Goal: Task Accomplishment & Management: Complete application form

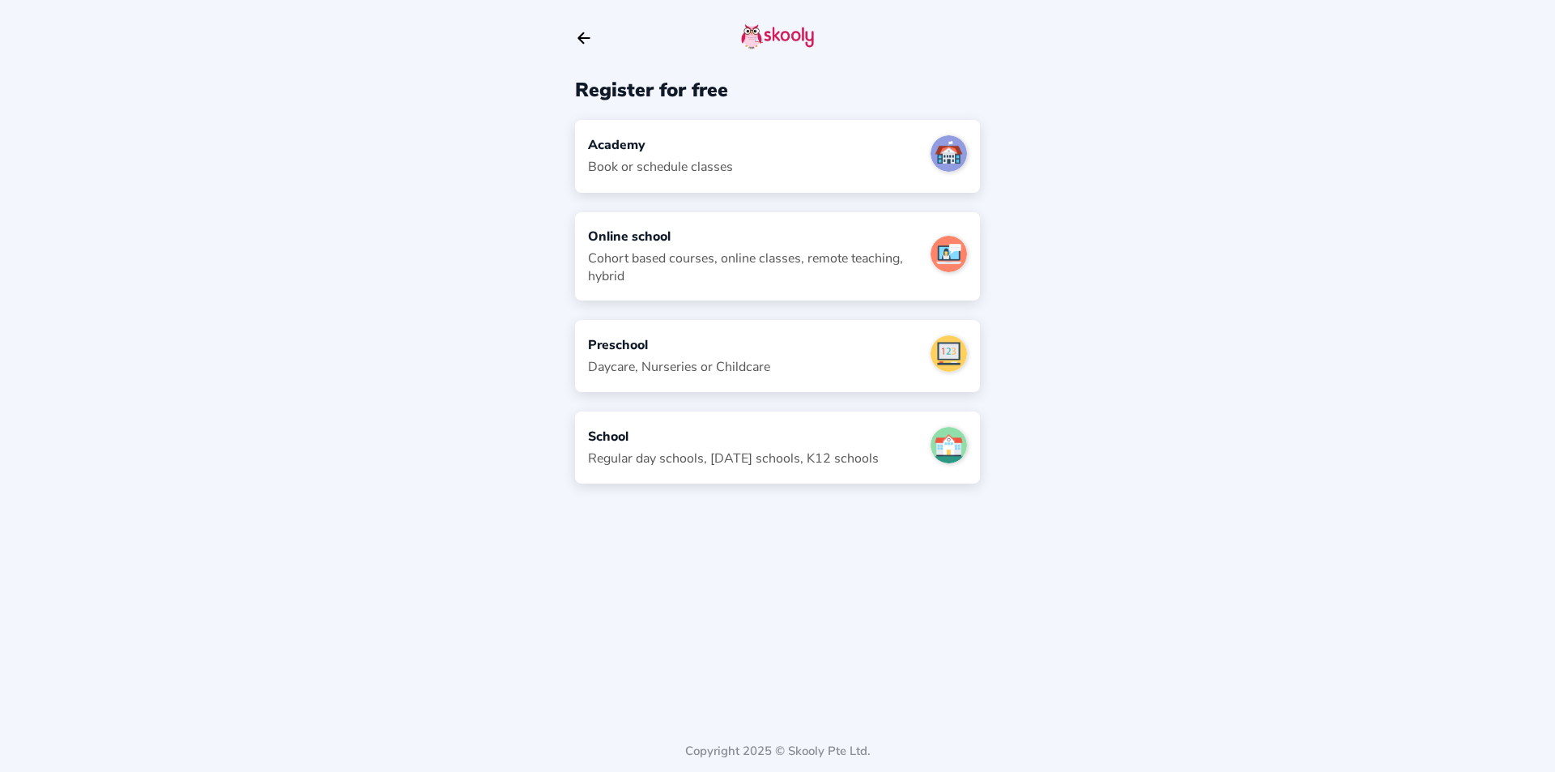
click at [742, 277] on div "Cohort based courses, online classes, remote teaching, hybrid" at bounding box center [753, 267] width 330 height 36
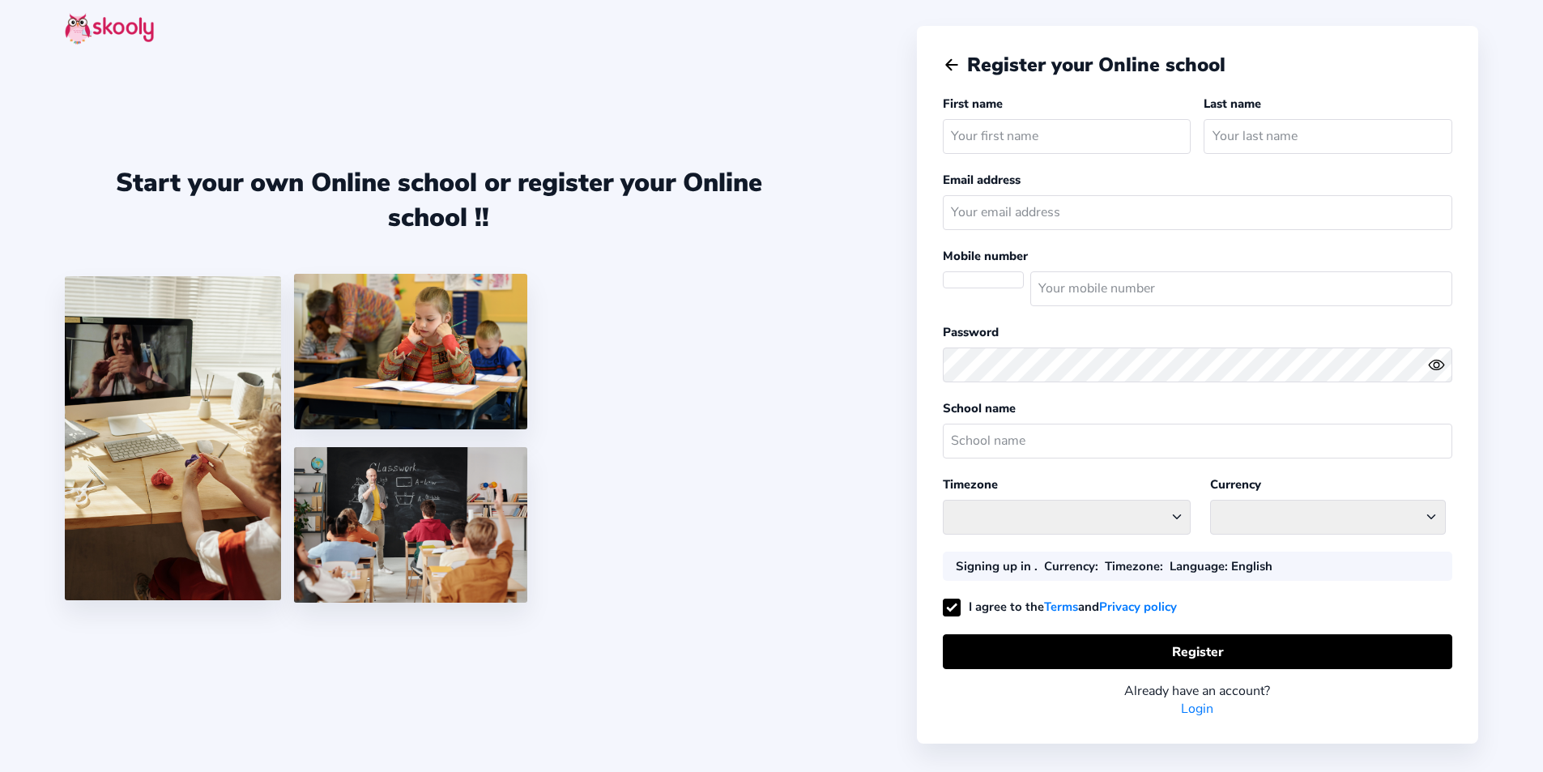
select select
click at [1027, 138] on input "text" at bounding box center [1067, 136] width 249 height 35
select select "Africa/Cairo"
select select "EGP E£"
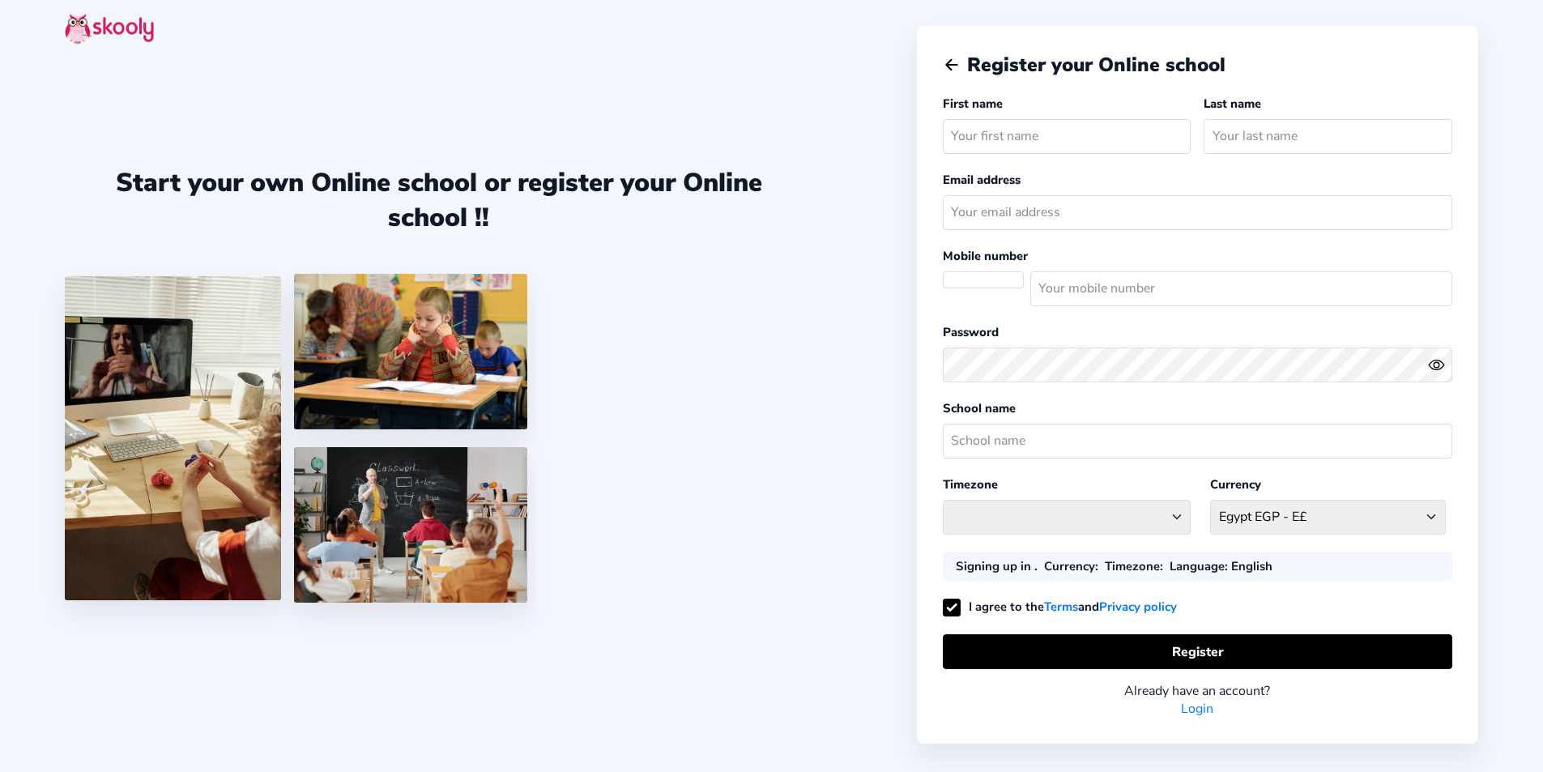
select select "EG"
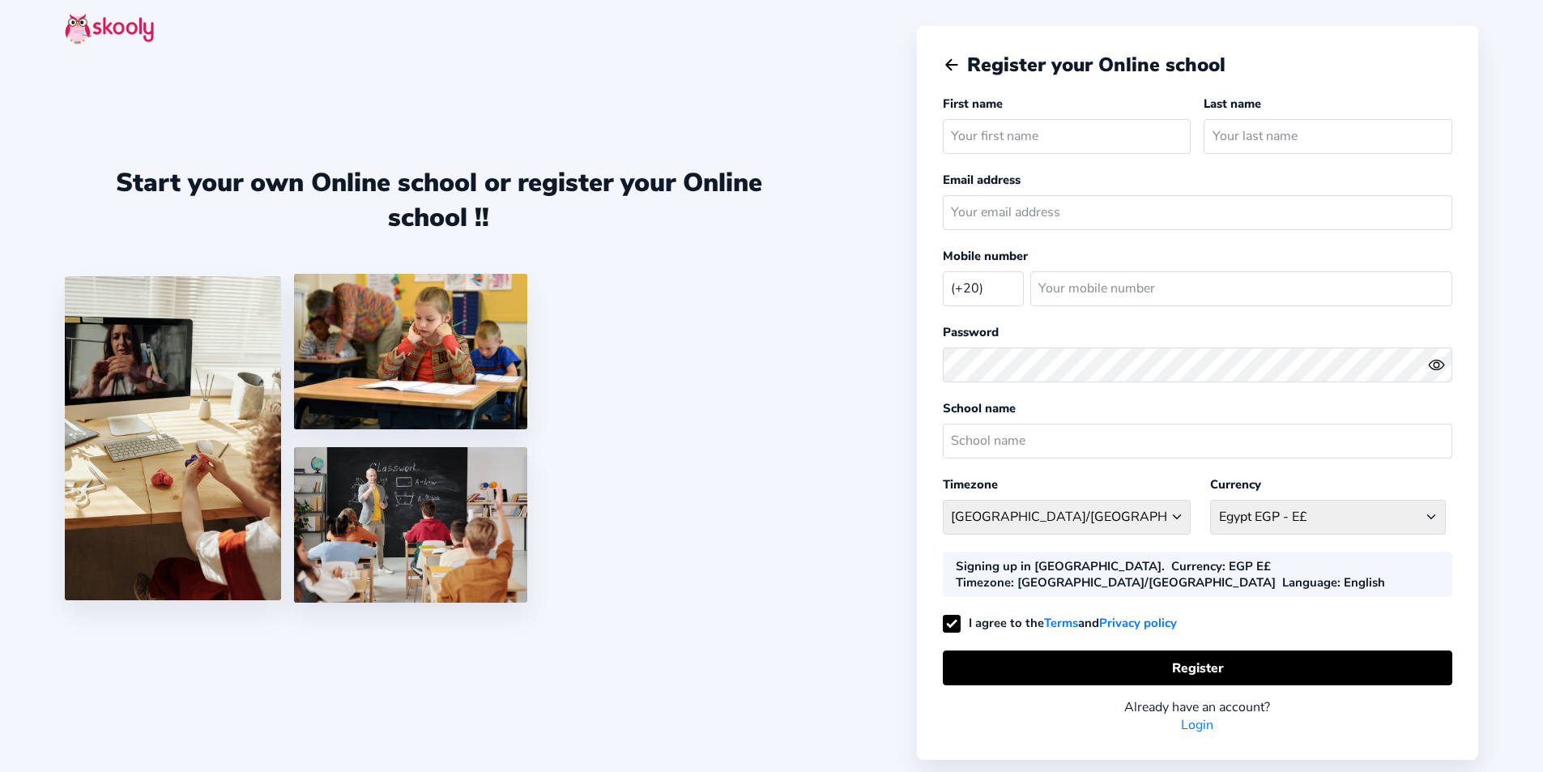
click at [235, 472] on img at bounding box center [173, 438] width 216 height 324
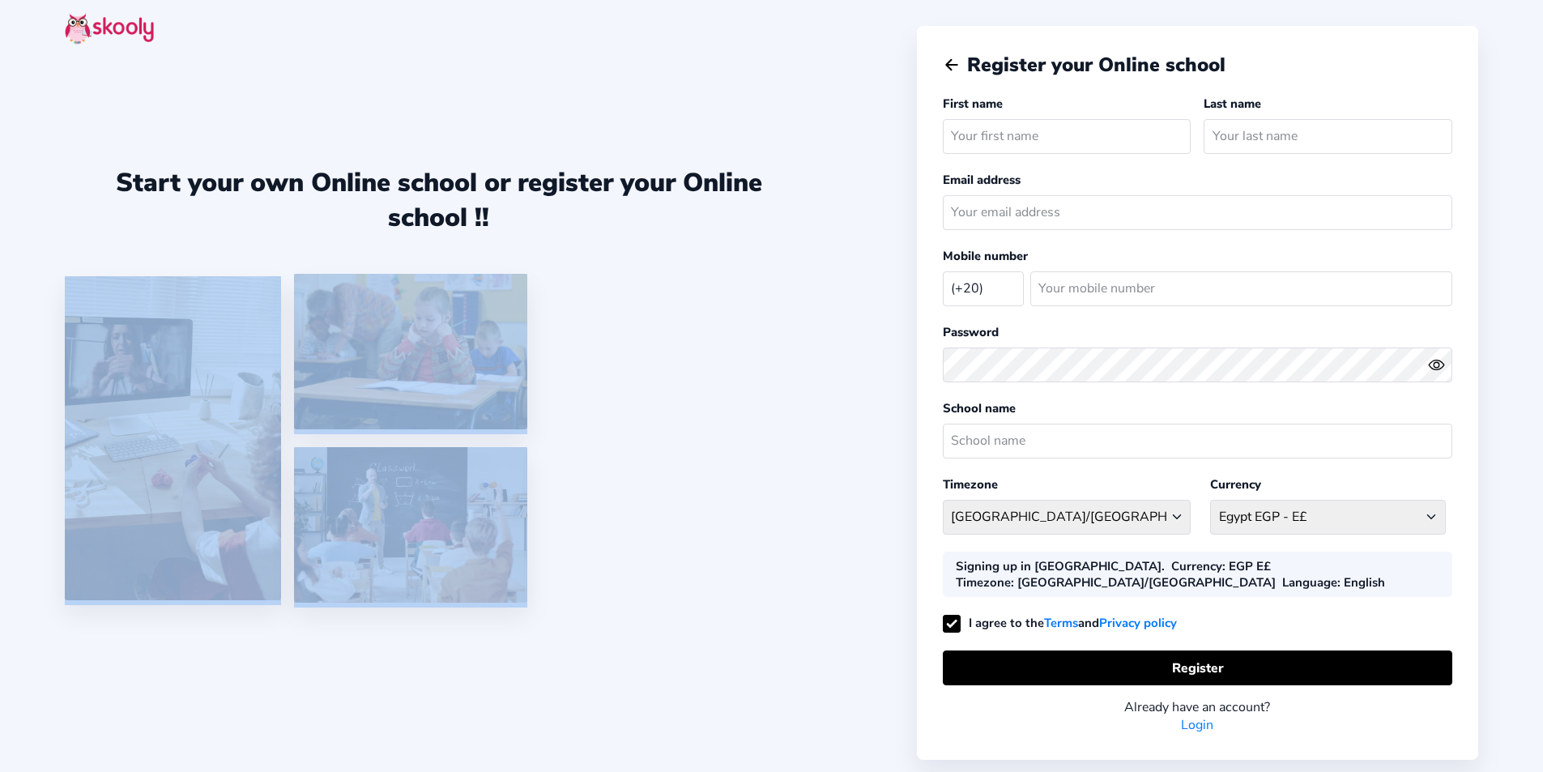
click at [309, 527] on div at bounding box center [439, 441] width 748 height 334
click at [352, 499] on img at bounding box center [410, 525] width 233 height 156
drag, startPoint x: 1124, startPoint y: 642, endPoint x: 1112, endPoint y: 653, distance: 16.1
click at [1114, 650] on button "Register" at bounding box center [1197, 667] width 509 height 35
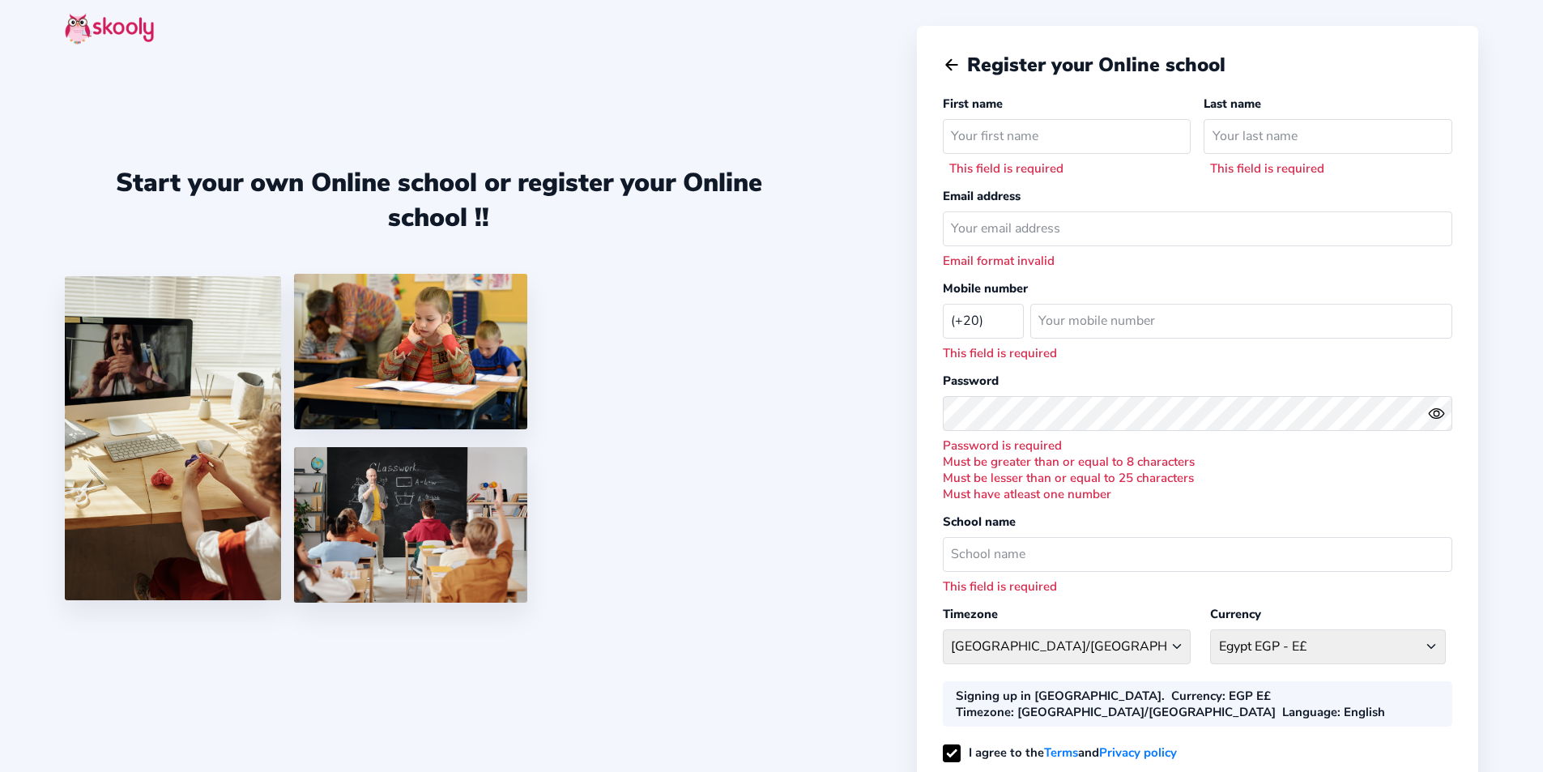
click at [1106, 390] on div at bounding box center [1197, 414] width 509 height 48
click at [1077, 233] on input "email" at bounding box center [1197, 228] width 509 height 35
drag, startPoint x: 1212, startPoint y: 224, endPoint x: 904, endPoint y: 365, distance: 338.5
click at [904, 365] on div "Start your own Online school or register your Online school !! Register your On…" at bounding box center [771, 472] width 1543 height 944
drag, startPoint x: 1181, startPoint y: 227, endPoint x: 1195, endPoint y: 233, distance: 16.0
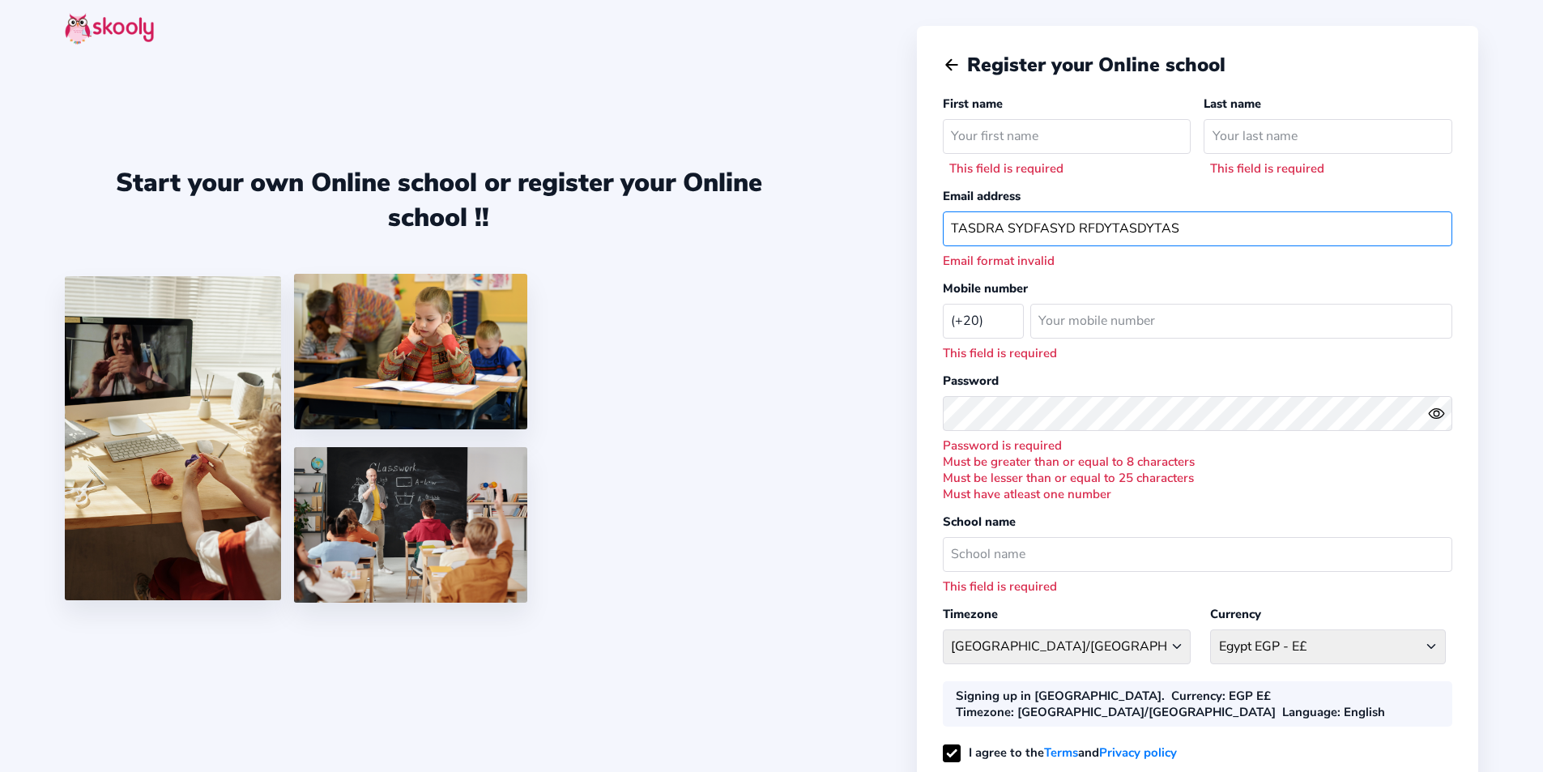
click at [1195, 233] on input "TASDRA SYDFASYD RFDYTASDYTAS" at bounding box center [1197, 228] width 509 height 35
drag, startPoint x: 1195, startPoint y: 233, endPoint x: 1156, endPoint y: 227, distance: 40.2
click at [1156, 227] on input "TASDRA SYDFASYD RFDYTASDYTAS" at bounding box center [1197, 228] width 509 height 35
drag, startPoint x: 1152, startPoint y: 224, endPoint x: 1076, endPoint y: 216, distance: 75.7
click at [1076, 216] on input "TASDRA SYDFASYD RFDYTASDYT" at bounding box center [1197, 228] width 509 height 35
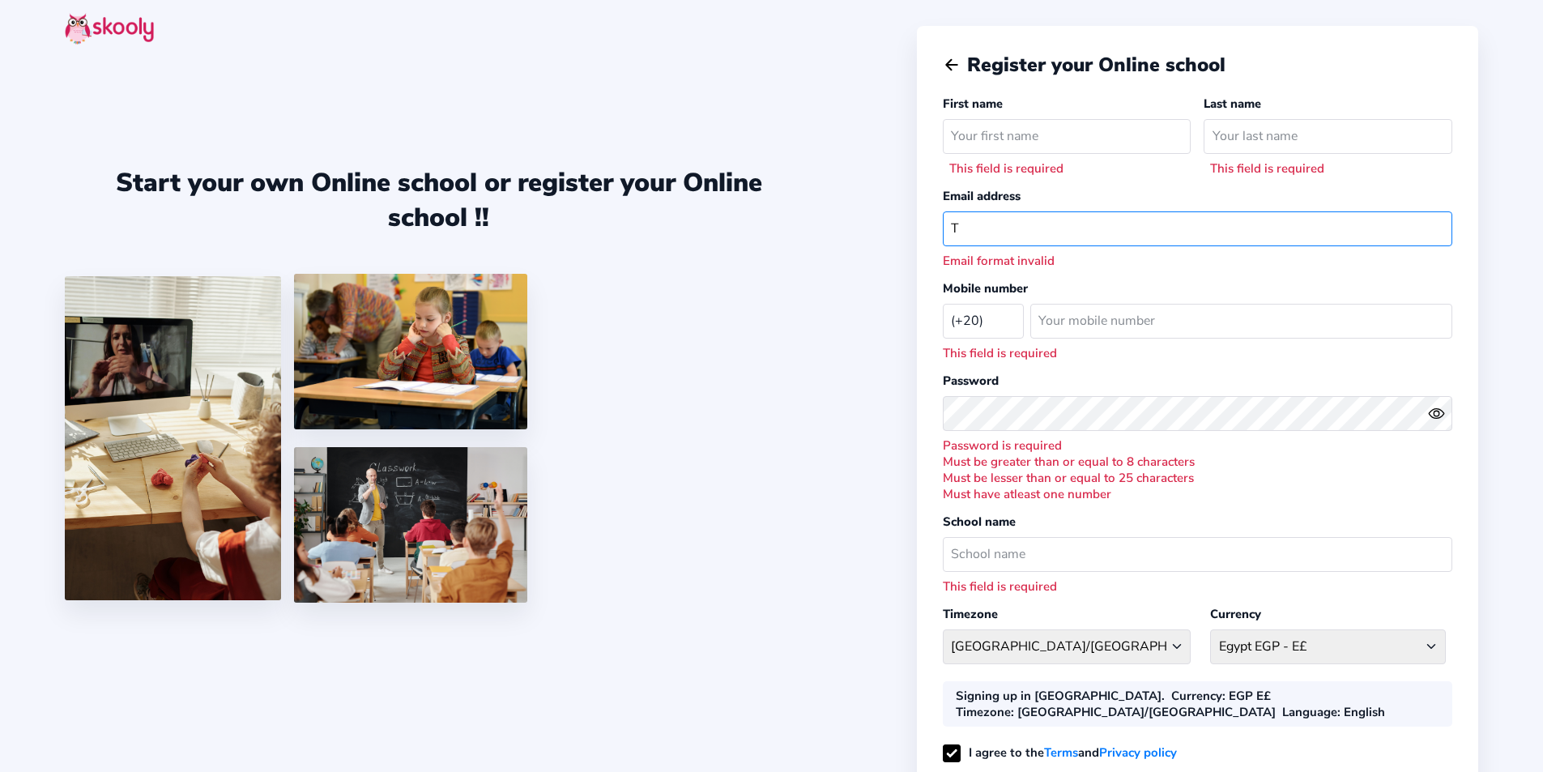
type input "T"
drag, startPoint x: 935, startPoint y: 228, endPoint x: 961, endPoint y: 238, distance: 26.9
click at [961, 238] on div "Register your Online school First name This field is required Last name This fi…" at bounding box center [1197, 457] width 561 height 863
drag, startPoint x: 960, startPoint y: 231, endPoint x: 943, endPoint y: 231, distance: 17.0
click at [943, 231] on input "T" at bounding box center [1197, 228] width 509 height 35
